Goal: Task Accomplishment & Management: Complete application form

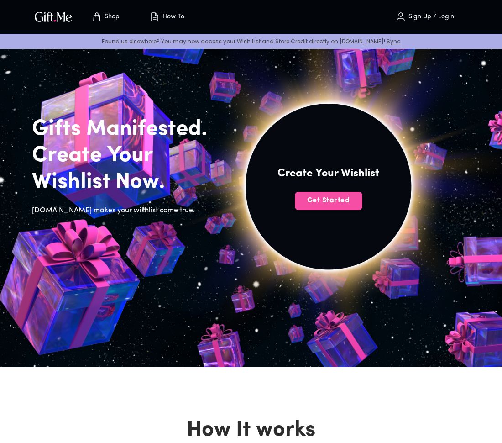
click at [340, 200] on span "Get Started" at bounding box center [329, 200] width 68 height 10
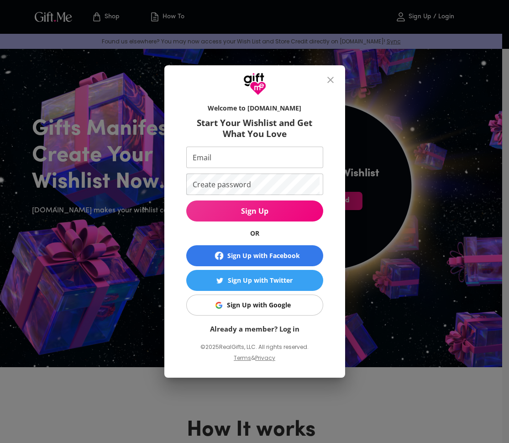
click at [265, 299] on button "Sign Up with Google" at bounding box center [254, 304] width 137 height 21
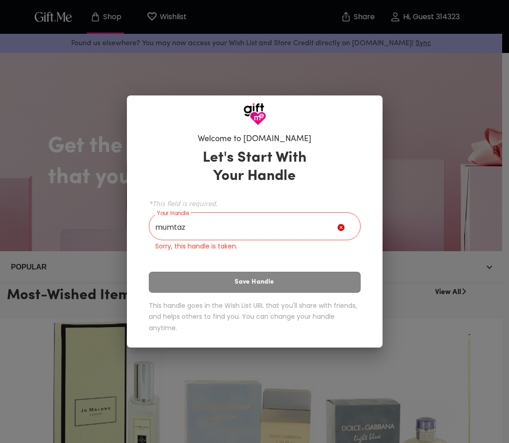
click at [281, 281] on div "Let's Start With Your Handle *This field is required. Your Handle mumtaz Your H…" at bounding box center [255, 243] width 212 height 196
click at [285, 280] on div "Let's Start With Your Handle *This field is required. Your Handle mumtaz Your H…" at bounding box center [255, 243] width 212 height 196
click at [229, 227] on input "mumtaz" at bounding box center [243, 228] width 189 height 26
drag, startPoint x: 265, startPoint y: 287, endPoint x: 284, endPoint y: 277, distance: 21.2
click at [266, 287] on div "Let's Start With Your Handle *This field is required. Your Handle mumtaz Your H…" at bounding box center [255, 243] width 212 height 196
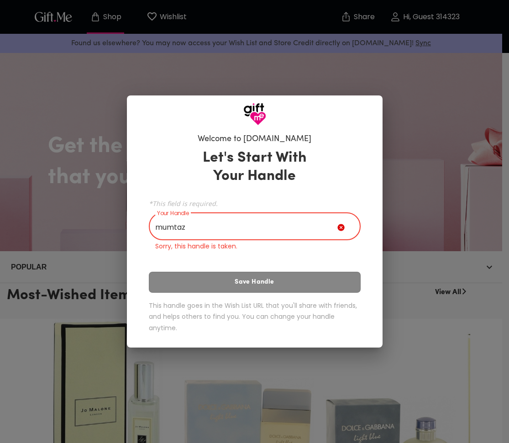
click at [244, 222] on input "mumtaz" at bounding box center [243, 228] width 189 height 26
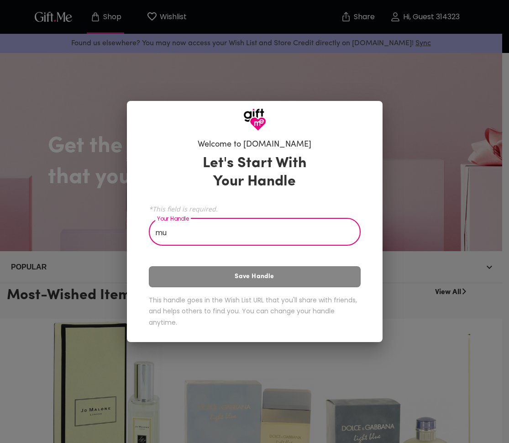
type input "m"
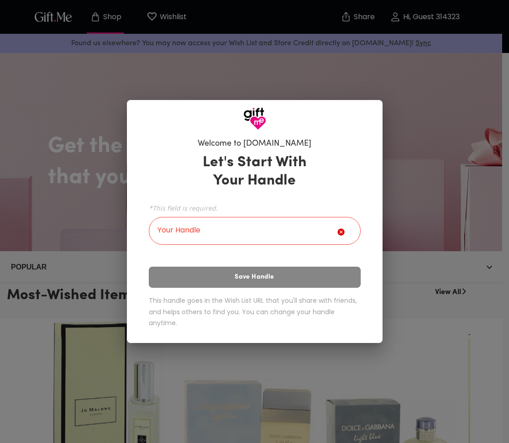
click at [263, 275] on div "Let's Start With Your Handle *This field is required. Your Handle Your Handle S…" at bounding box center [255, 242] width 212 height 186
click at [342, 234] on icon at bounding box center [340, 232] width 7 height 7
click at [342, 232] on icon at bounding box center [340, 232] width 7 height 7
click at [269, 236] on input "Your Handle" at bounding box center [243, 232] width 189 height 26
click at [77, 285] on div "Welcome to [DOMAIN_NAME] Let's Start With Your Handle *This field is required. …" at bounding box center [254, 221] width 509 height 443
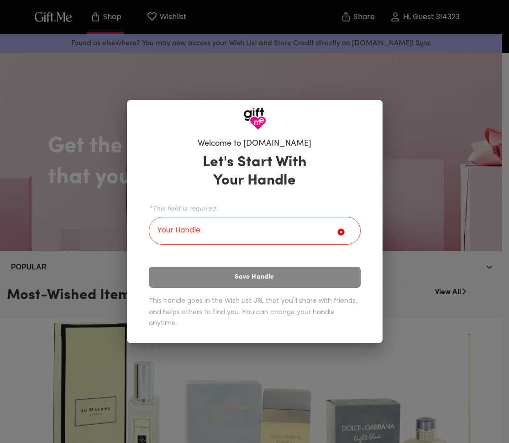
drag, startPoint x: 376, startPoint y: 232, endPoint x: 257, endPoint y: 222, distance: 118.7
click at [372, 231] on div "Welcome to [DOMAIN_NAME] Let's Start With Your Handle *This field is required. …" at bounding box center [255, 236] width 256 height 213
